Goal: Transaction & Acquisition: Purchase product/service

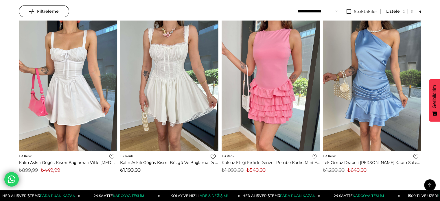
scroll to position [58, 0]
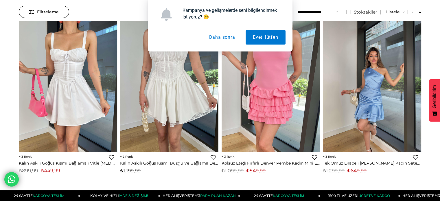
click at [370, 94] on img at bounding box center [372, 86] width 98 height 131
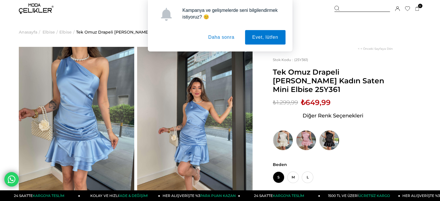
click at [224, 39] on button "Daha sonra" at bounding box center [221, 37] width 41 height 14
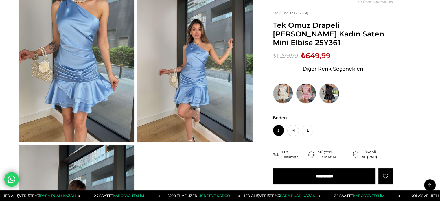
scroll to position [58, 0]
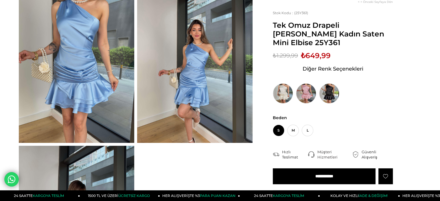
click at [194, 77] on img at bounding box center [195, 66] width 116 height 154
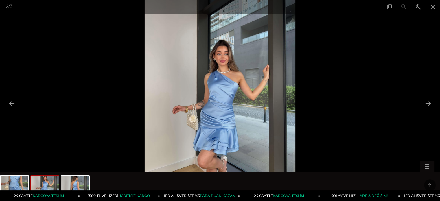
scroll to position [116, 0]
click at [424, 103] on button at bounding box center [429, 103] width 12 height 11
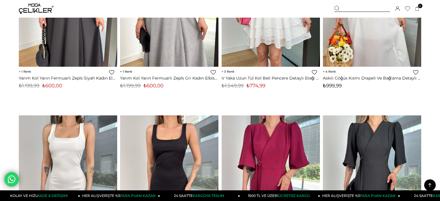
scroll to position [1131, 0]
